Goal: Obtain resource: Download file/media

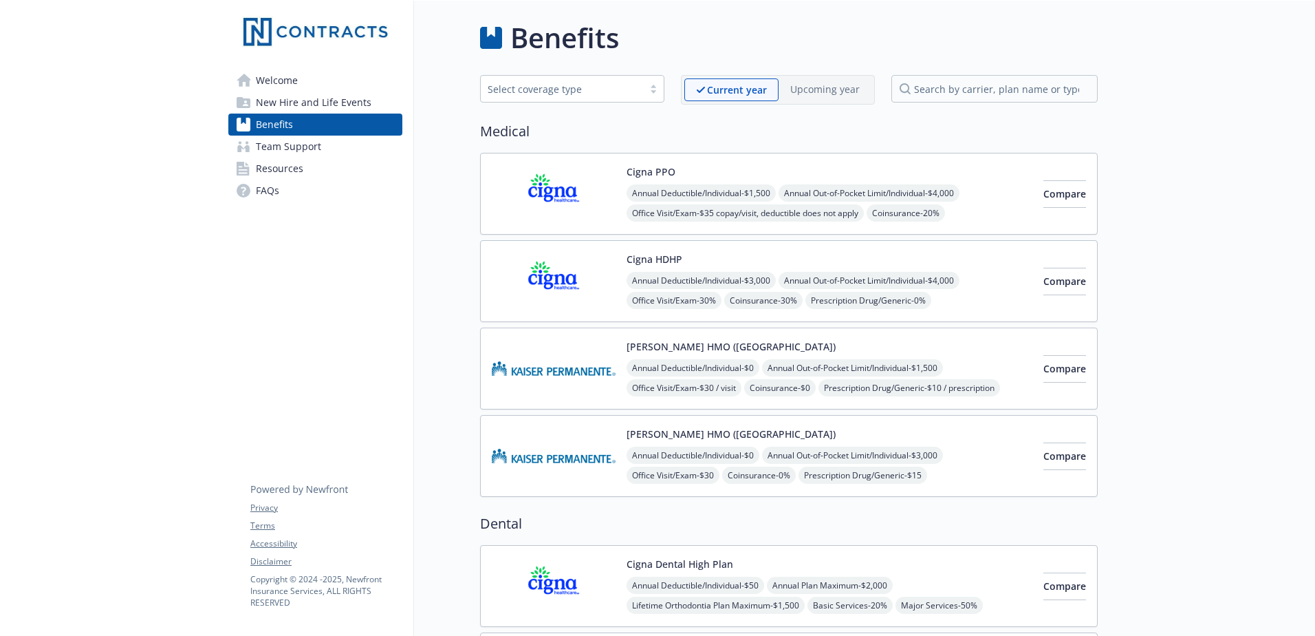
click at [625, 186] on div "Cigna PPO Annual Deductible/Individual - $1,500 Annual Out-of-Pocket Limit/Indi…" at bounding box center [762, 193] width 541 height 58
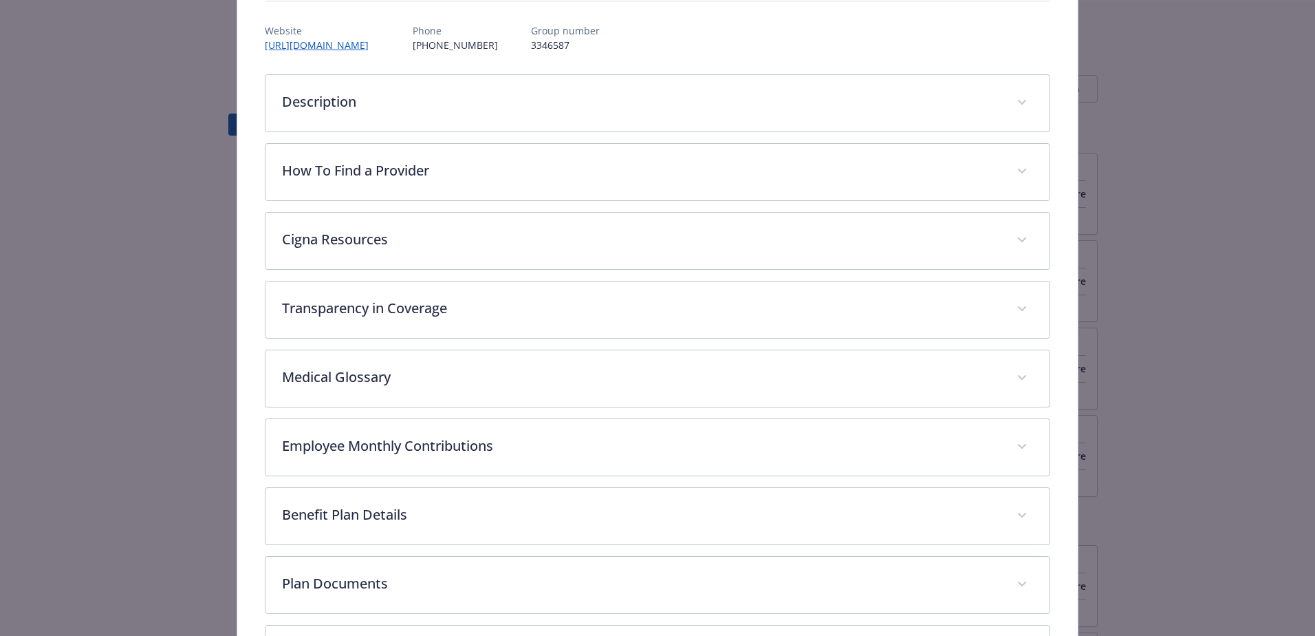
scroll to position [179, 0]
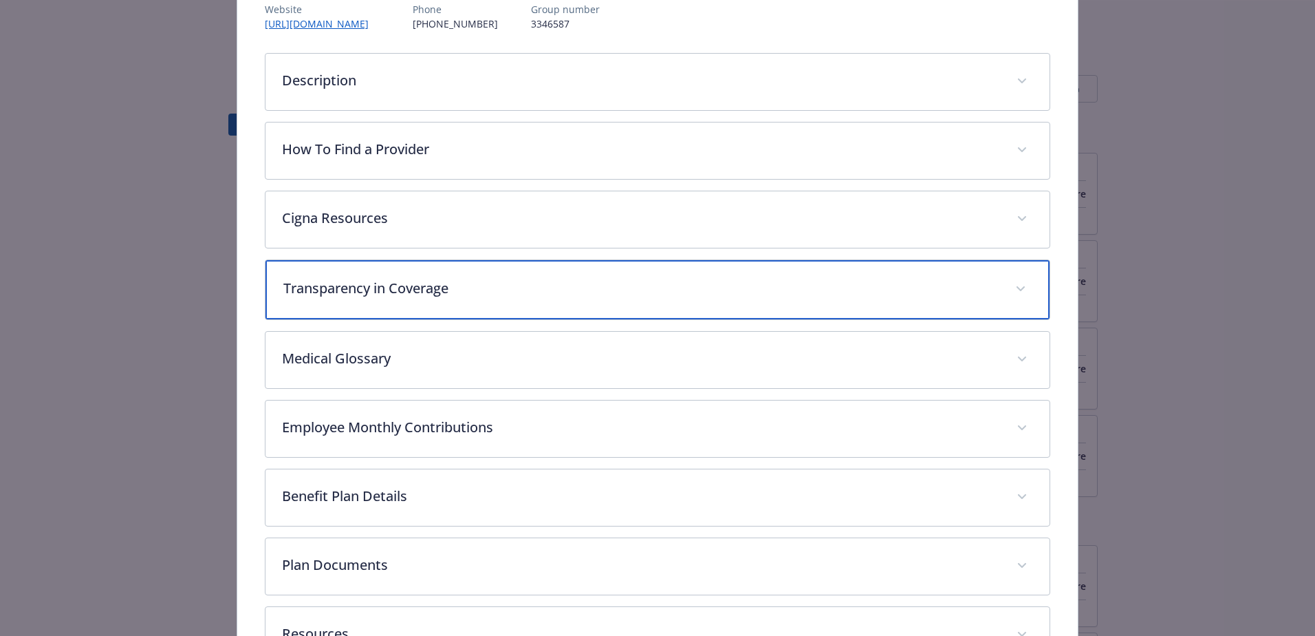
click at [396, 288] on p "Transparency in Coverage" at bounding box center [641, 288] width 716 height 21
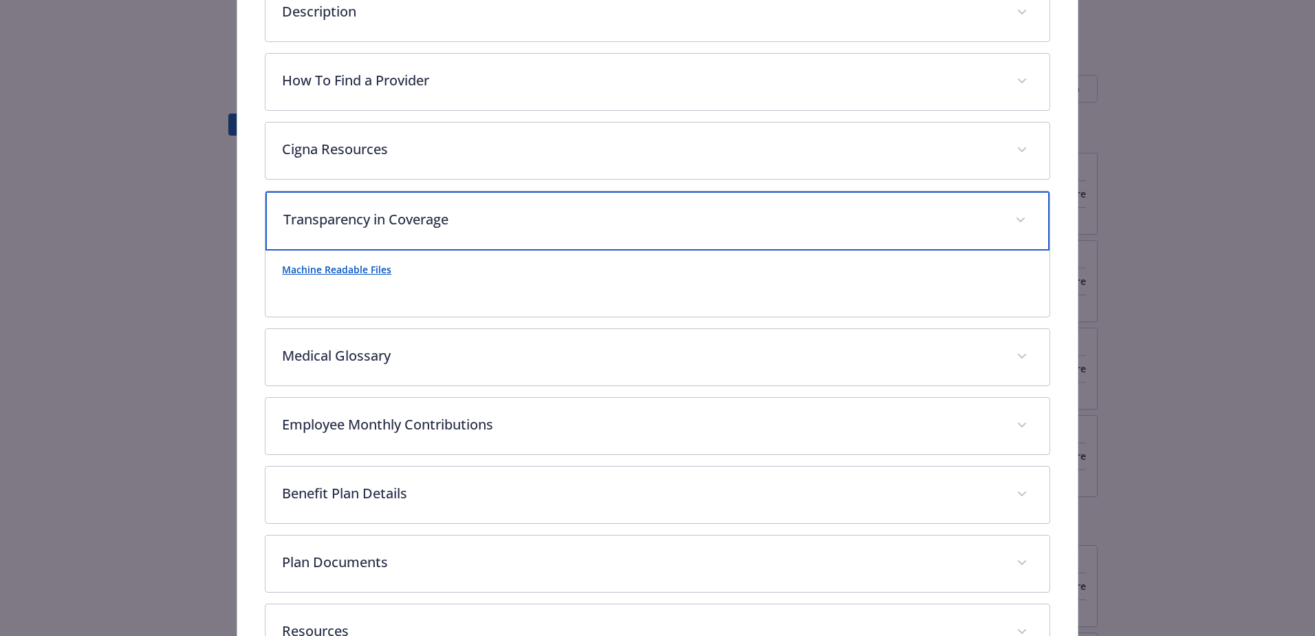
scroll to position [316, 0]
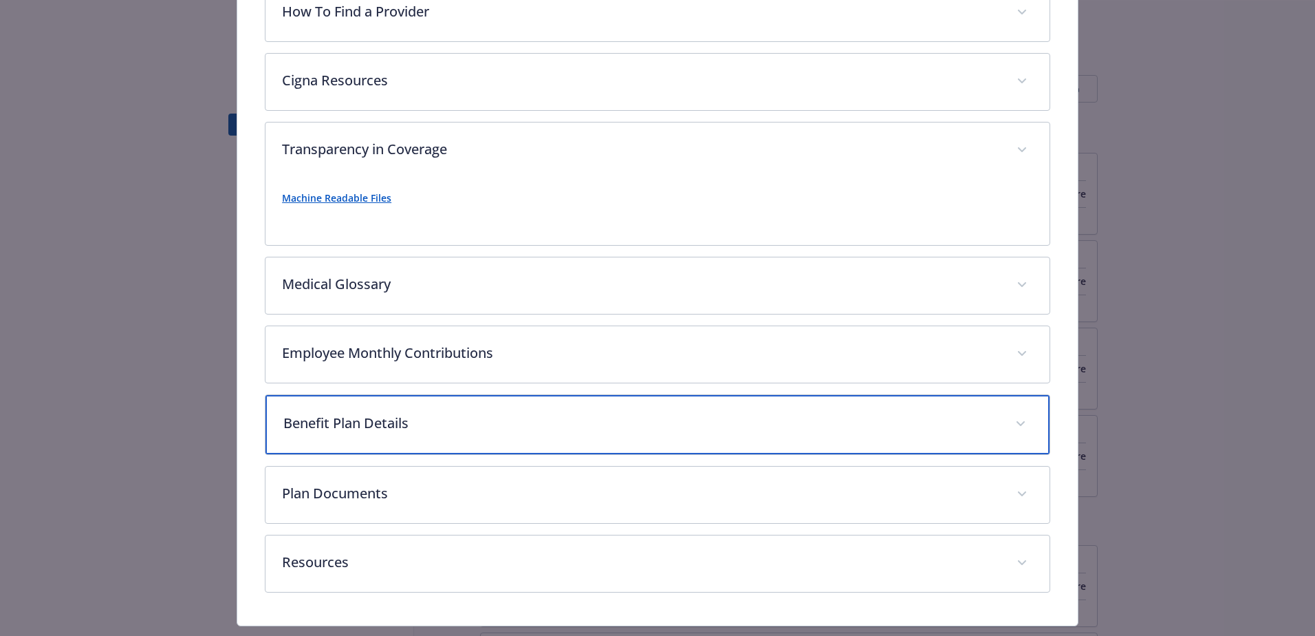
click at [371, 421] on p "Benefit Plan Details" at bounding box center [641, 423] width 716 height 21
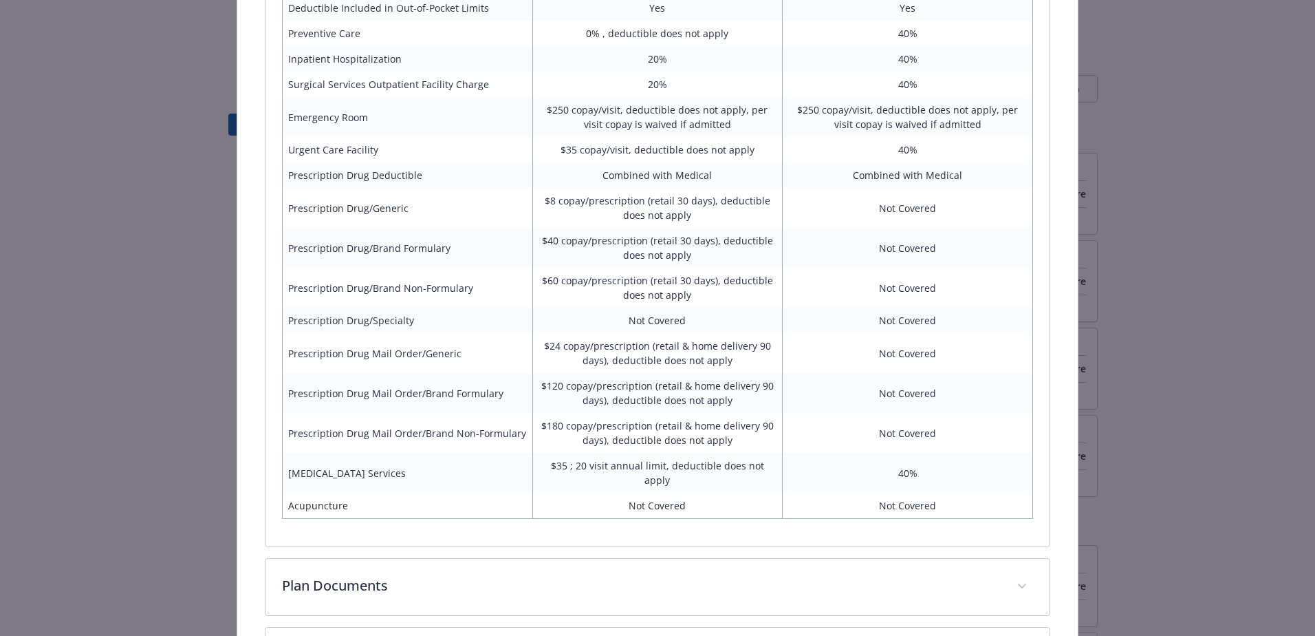
scroll to position [1104, 0]
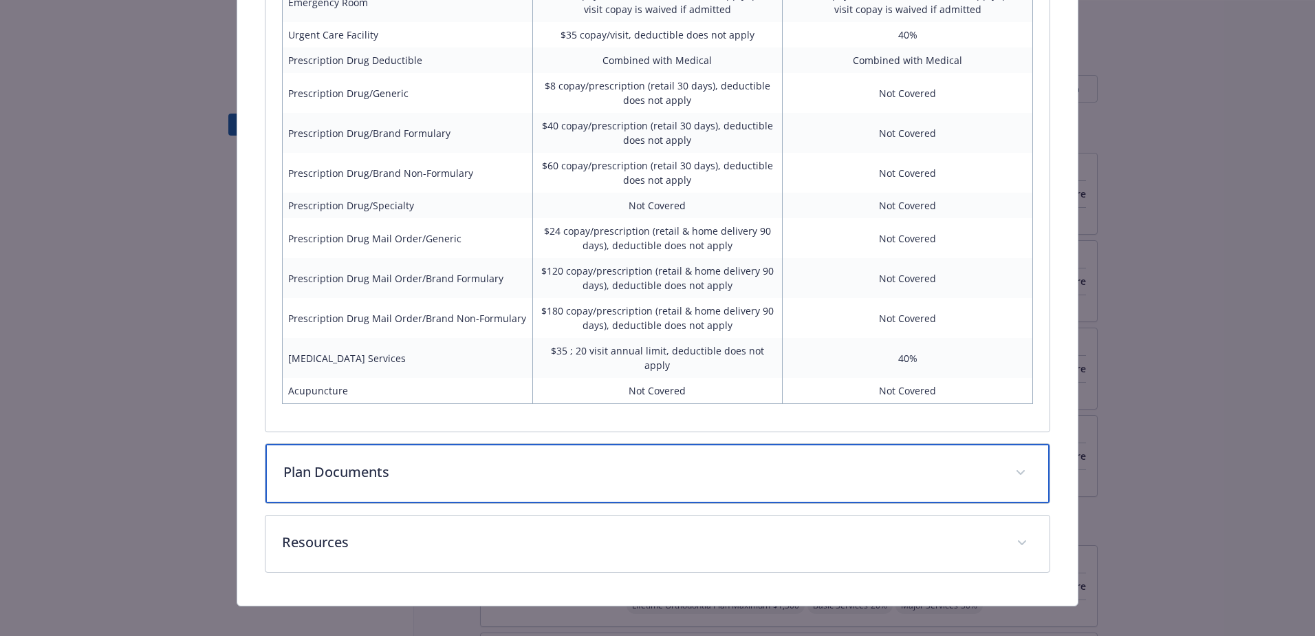
click at [444, 468] on p "Plan Documents" at bounding box center [641, 472] width 716 height 21
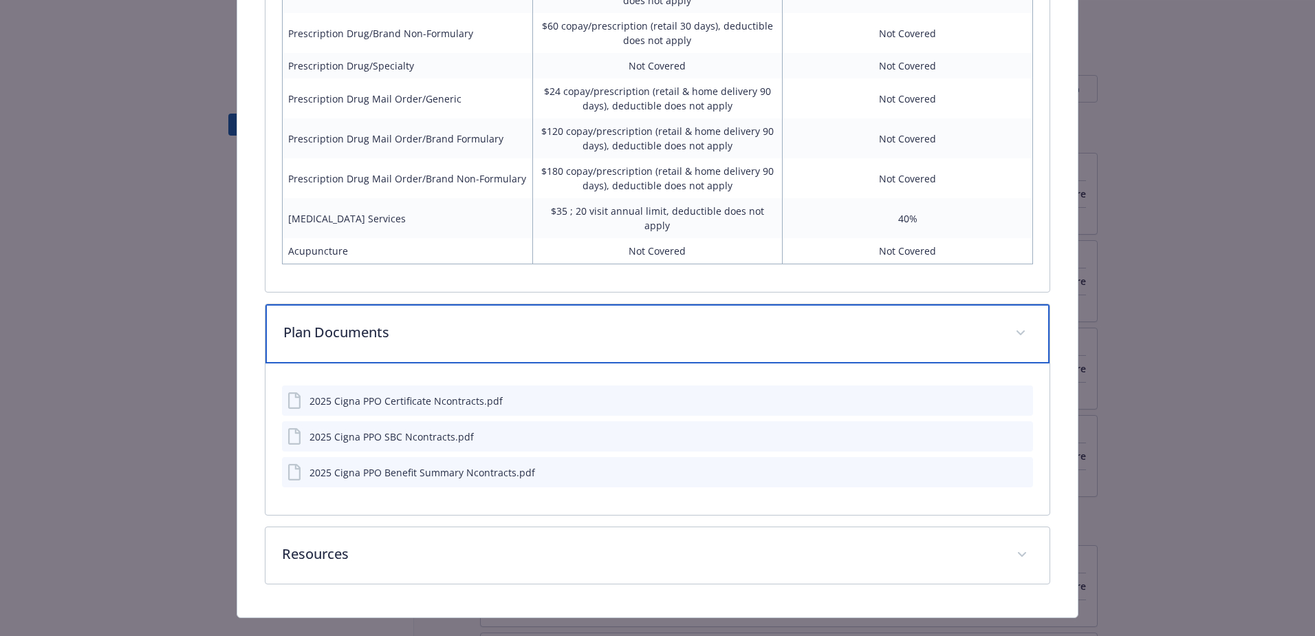
scroll to position [1255, 0]
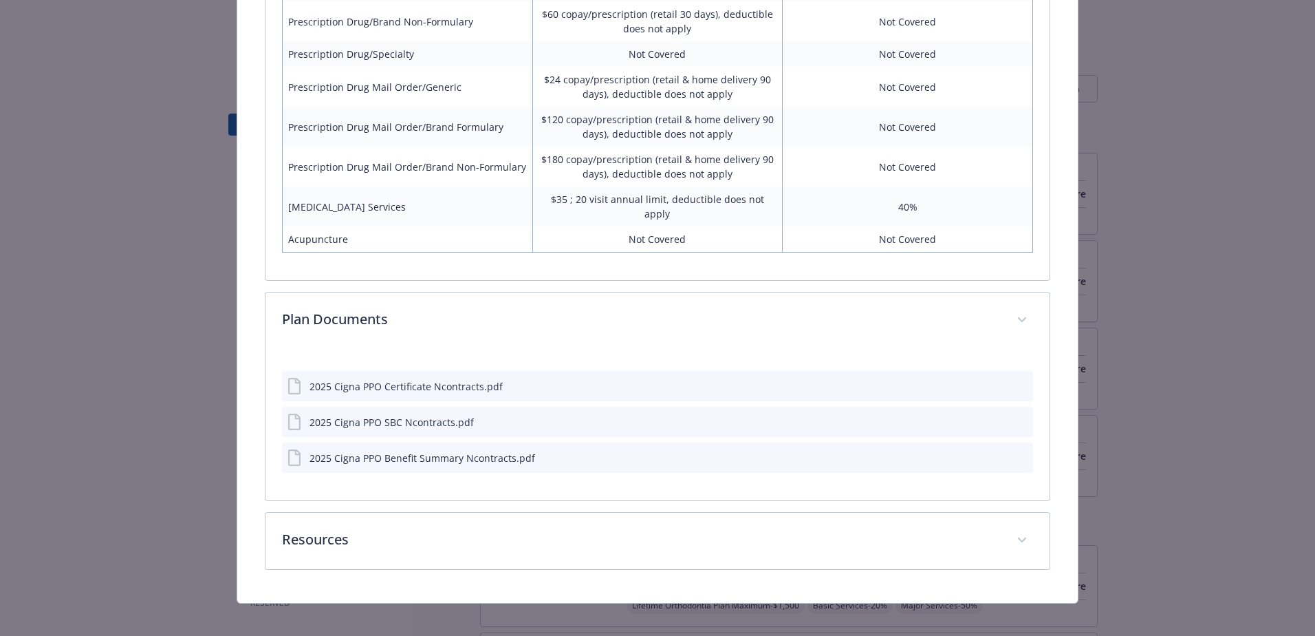
click at [992, 416] on icon "download file" at bounding box center [997, 421] width 11 height 11
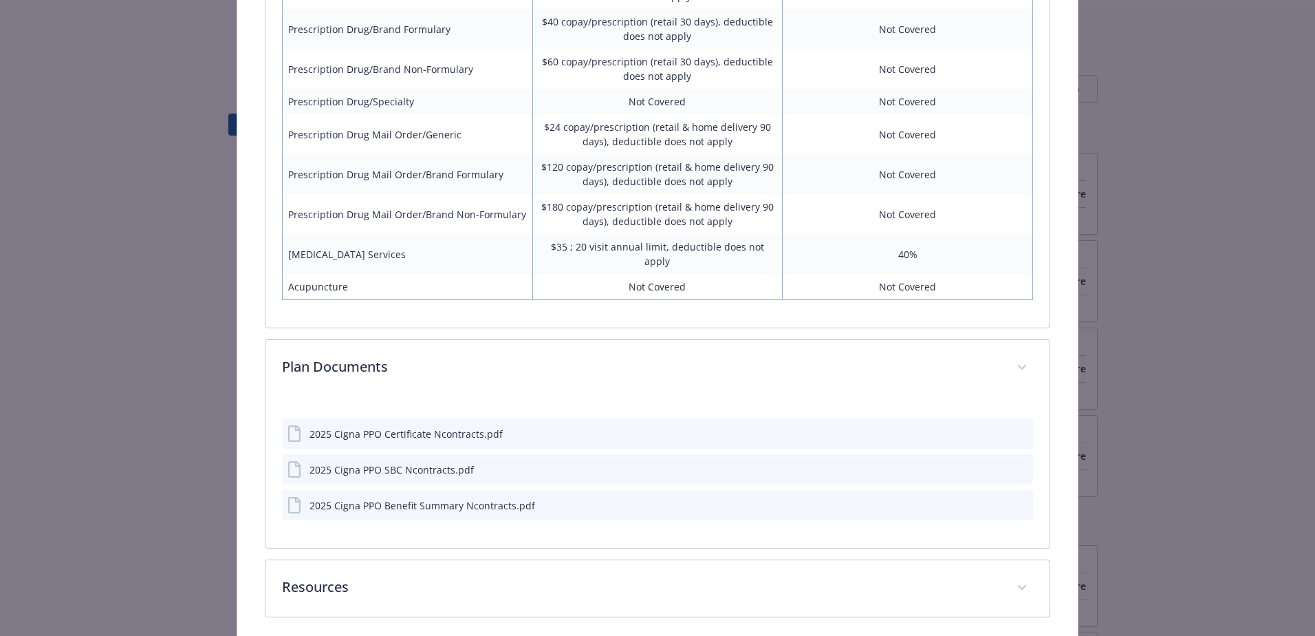
scroll to position [1183, 0]
